Goal: Transaction & Acquisition: Obtain resource

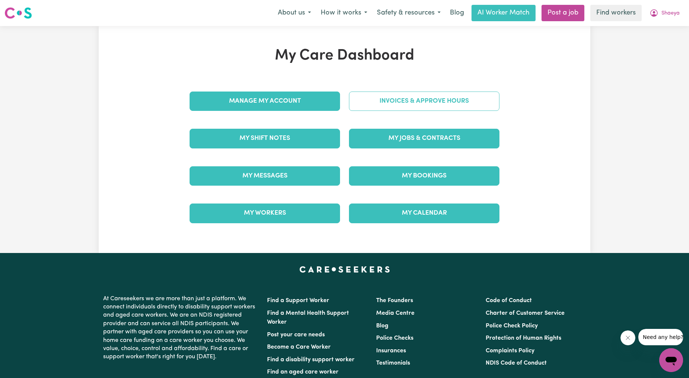
click at [382, 105] on link "Invoices & Approve Hours" at bounding box center [424, 101] width 150 height 19
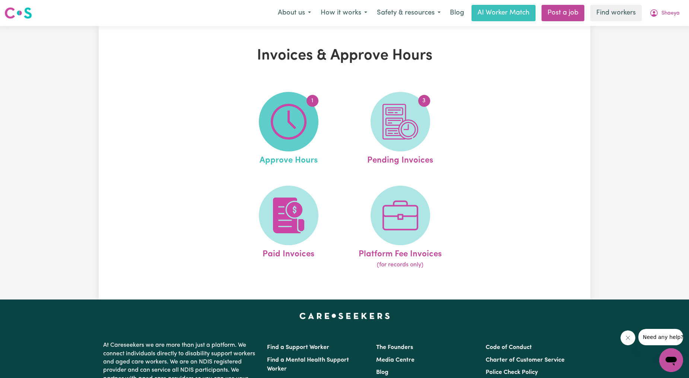
click at [283, 146] on span "1" at bounding box center [289, 122] width 60 height 60
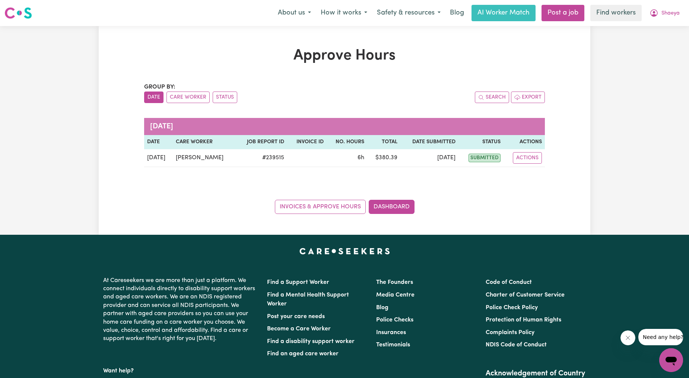
click at [623, 48] on div "Approve Hours Group by: Date Care Worker Status Search Export [DATE] Date Care …" at bounding box center [344, 130] width 689 height 209
click at [661, 13] on span "Shaeya" at bounding box center [670, 13] width 18 height 8
click at [647, 23] on link "My Dashboard" at bounding box center [654, 29] width 59 height 14
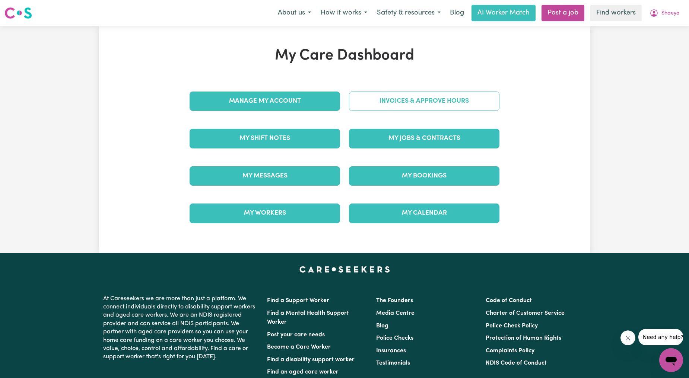
click at [445, 110] on link "Invoices & Approve Hours" at bounding box center [424, 101] width 150 height 19
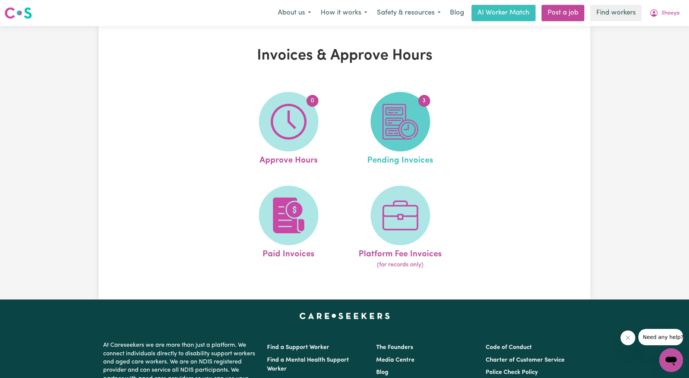
click at [412, 127] on img at bounding box center [400, 122] width 36 height 36
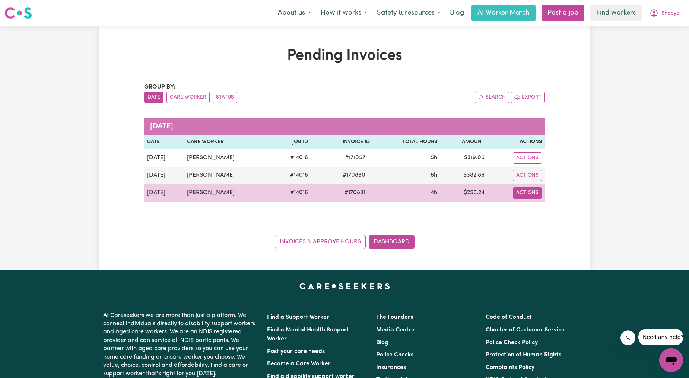
click at [527, 164] on button "Actions" at bounding box center [527, 158] width 29 height 12
click at [540, 210] on link "Download Invoice" at bounding box center [547, 210] width 68 height 15
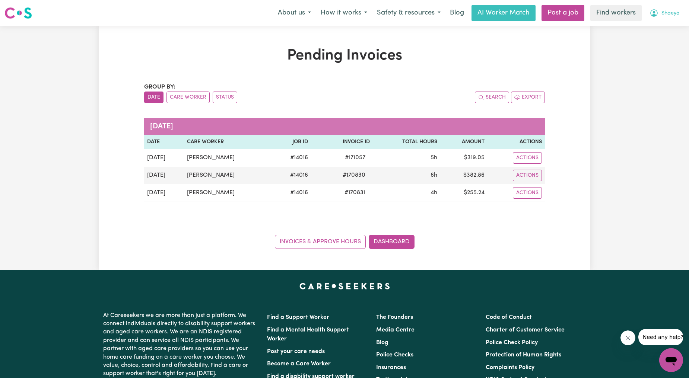
click at [656, 12] on icon "My Account" at bounding box center [653, 13] width 9 height 9
click at [650, 36] on link "Logout" at bounding box center [654, 43] width 59 height 14
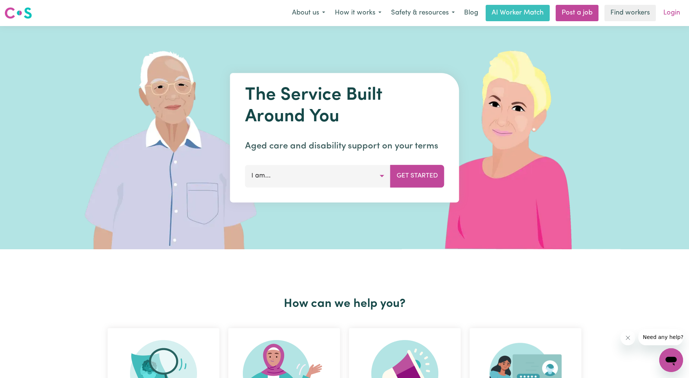
click at [671, 13] on link "Login" at bounding box center [672, 13] width 26 height 16
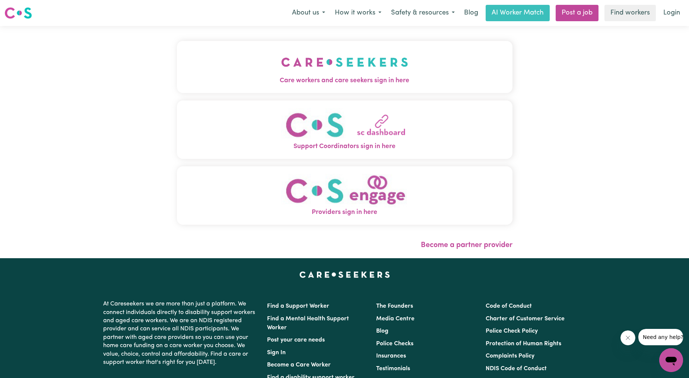
click at [361, 58] on button "Care workers and care seekers sign in here" at bounding box center [344, 67] width 335 height 52
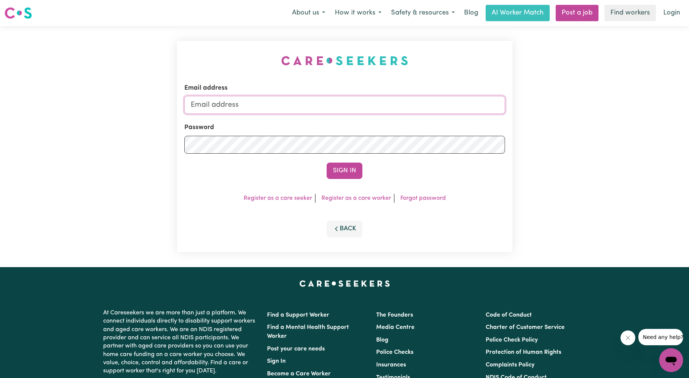
click at [311, 109] on input "Email address" at bounding box center [344, 105] width 321 height 18
drag, startPoint x: 226, startPoint y: 106, endPoint x: 382, endPoint y: 108, distance: 155.6
click at [381, 109] on input "[EMAIL_ADDRESS][PERSON_NAME][DOMAIN_NAME]" at bounding box center [344, 105] width 321 height 18
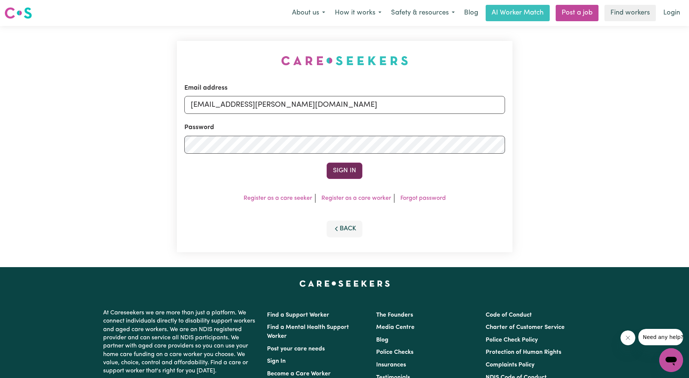
type input "[EMAIL_ADDRESS][PERSON_NAME][DOMAIN_NAME]"
click at [344, 172] on button "Sign In" at bounding box center [345, 171] width 36 height 16
